Goal: Transaction & Acquisition: Purchase product/service

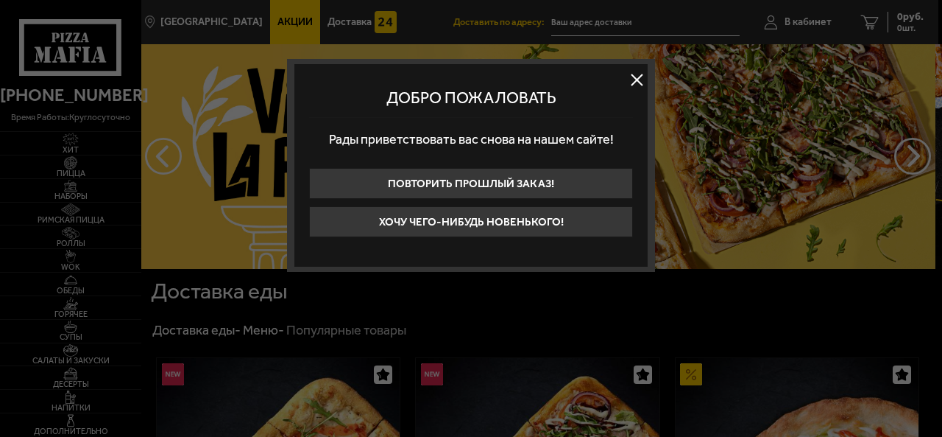
type input "17-я линия [GEOGRAPHIC_DATA], 14, подъезд 2"
click at [791, 24] on div at bounding box center [471, 218] width 942 height 437
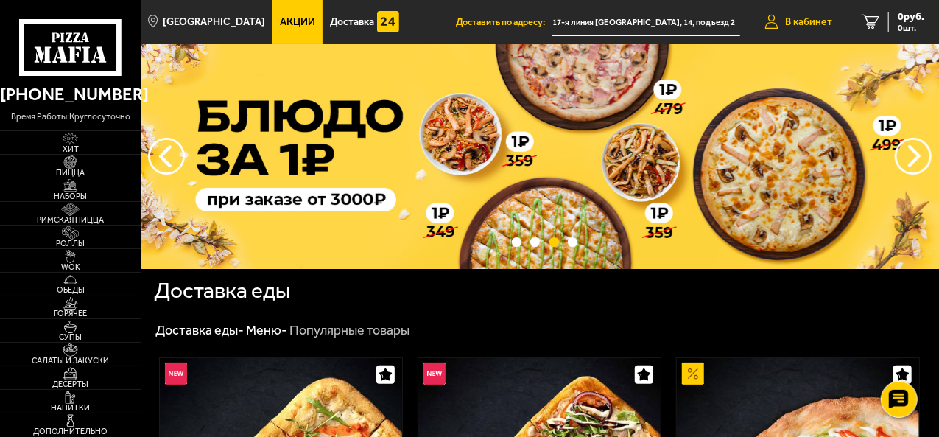
click at [798, 21] on span "В кабинет" at bounding box center [808, 22] width 47 height 10
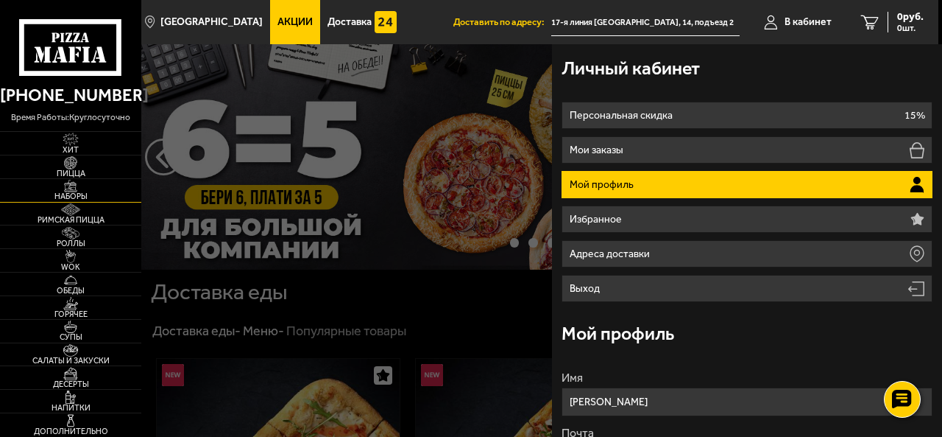
click at [81, 182] on img at bounding box center [71, 186] width 38 height 13
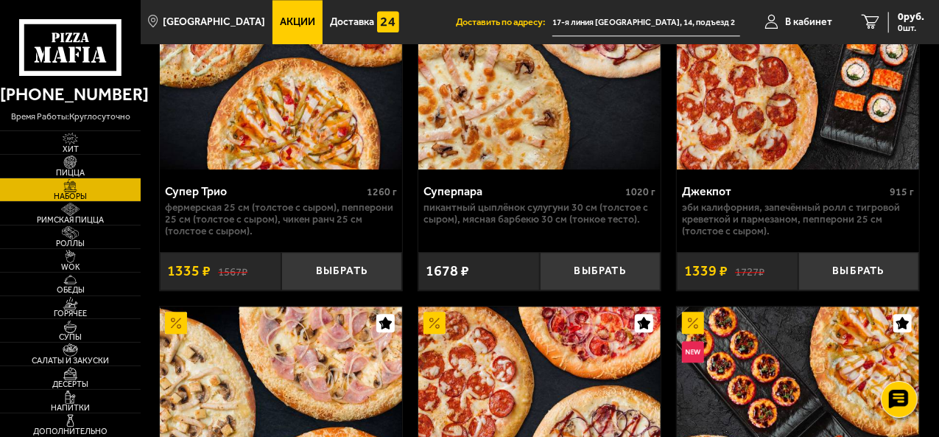
scroll to position [1786, 0]
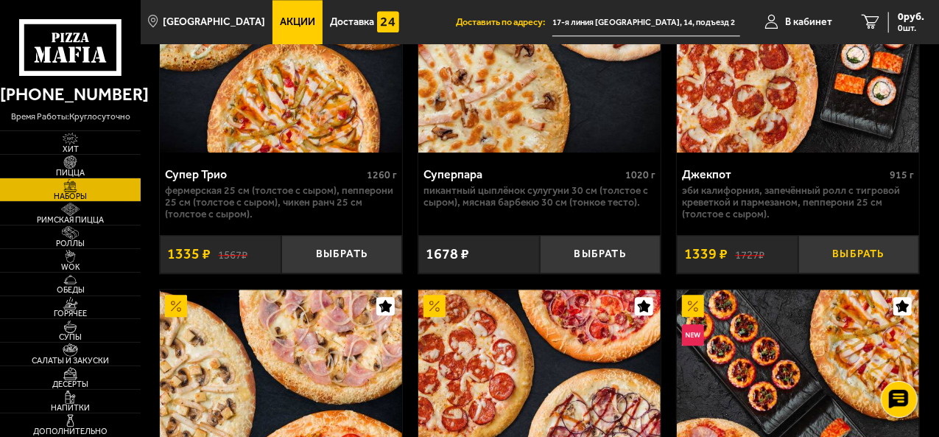
click at [894, 255] on button "Выбрать" at bounding box center [858, 254] width 121 height 39
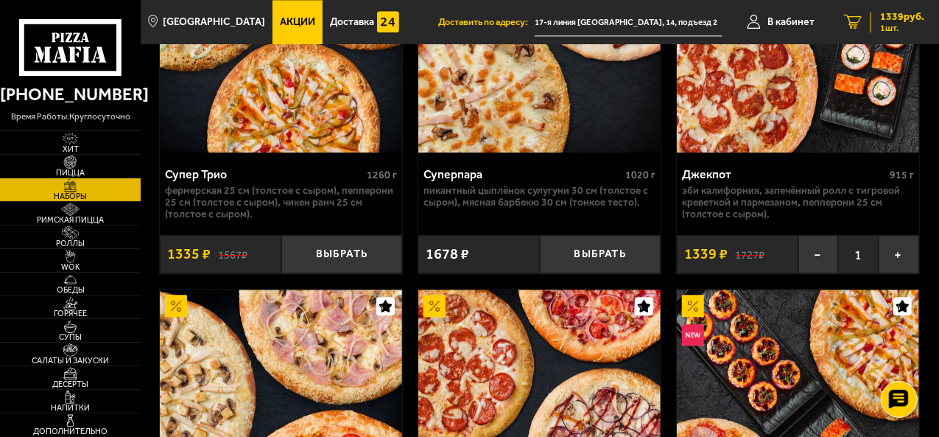
click at [885, 30] on span "1 шт." at bounding box center [902, 28] width 44 height 9
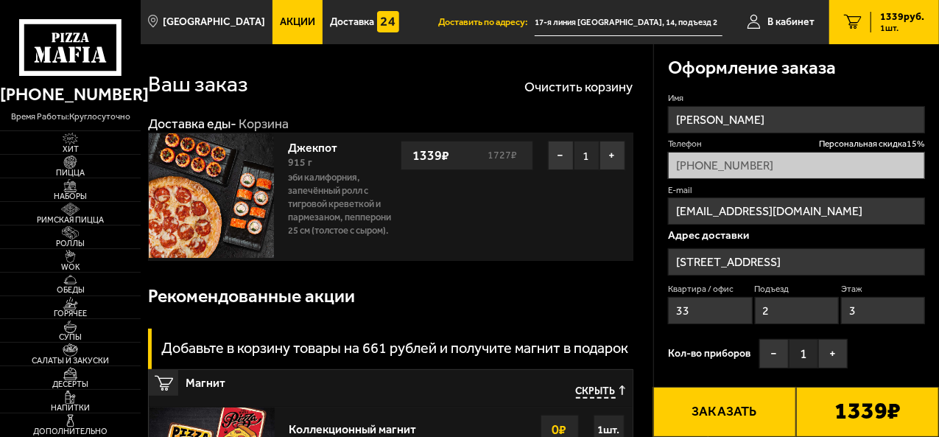
type input "17-я линия Васильевского острова, 14"
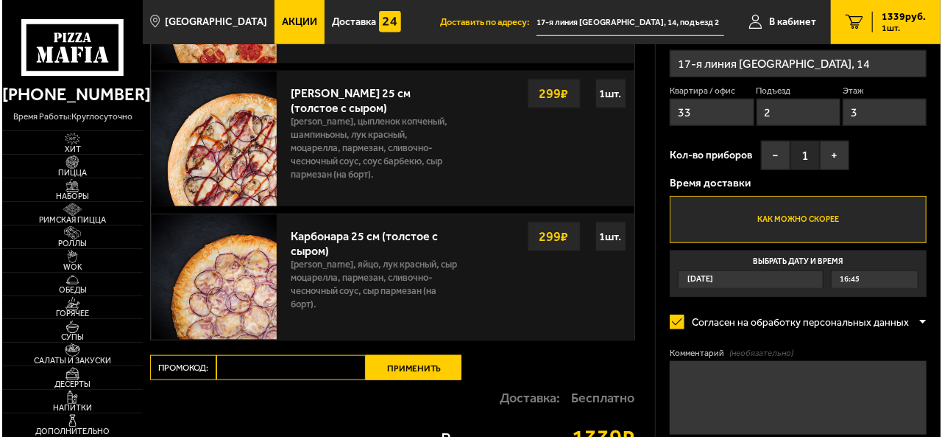
scroll to position [852, 0]
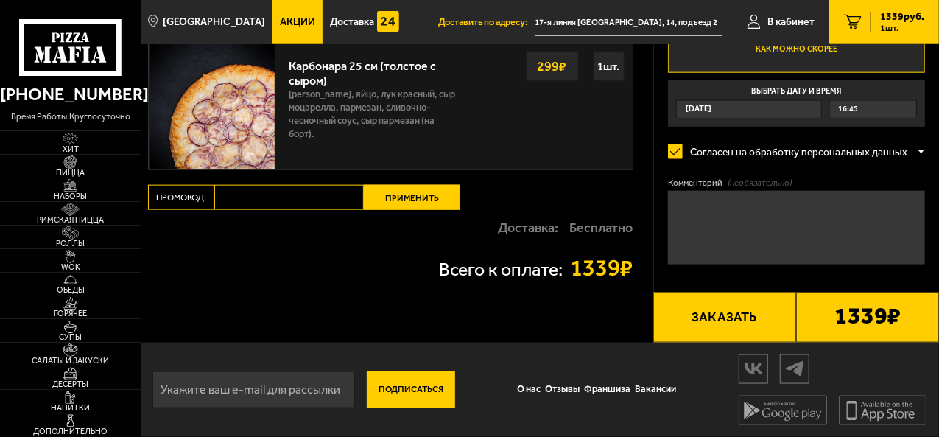
click at [739, 331] on button "Заказать" at bounding box center [724, 317] width 143 height 50
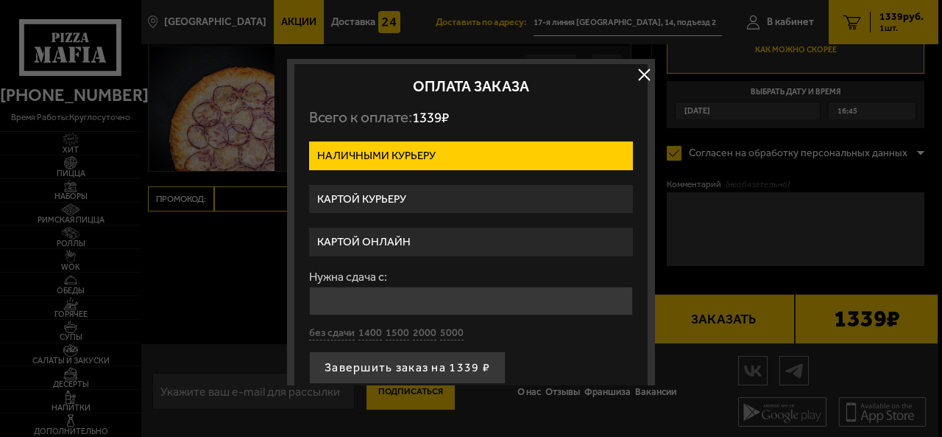
click at [434, 239] on label "Картой онлайн" at bounding box center [471, 241] width 324 height 29
click at [0, 0] on input "Картой онлайн" at bounding box center [0, 0] width 0 height 0
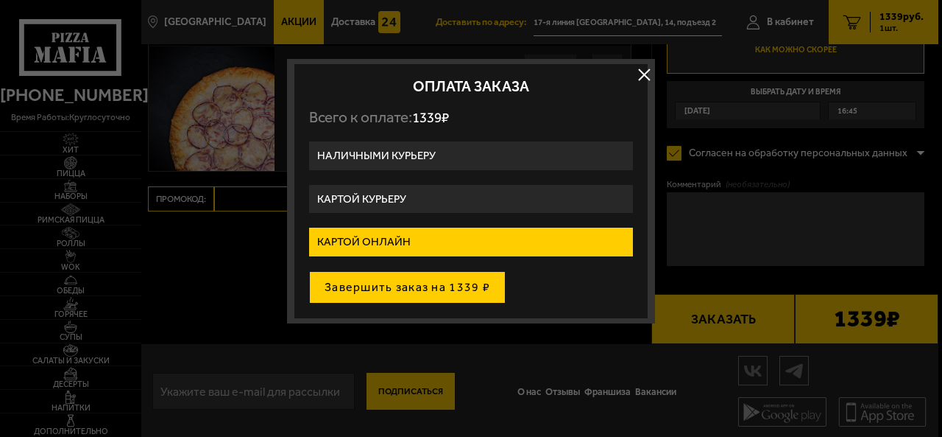
click at [426, 291] on button "Завершить заказ на 1339 ₽" at bounding box center [407, 287] width 197 height 32
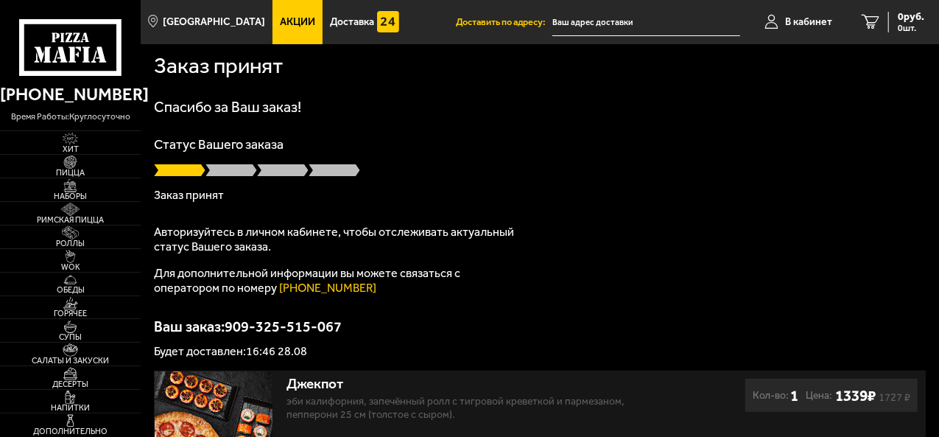
type input "17-я линия [GEOGRAPHIC_DATA], 14, подъезд 2"
